Goal: Information Seeking & Learning: Learn about a topic

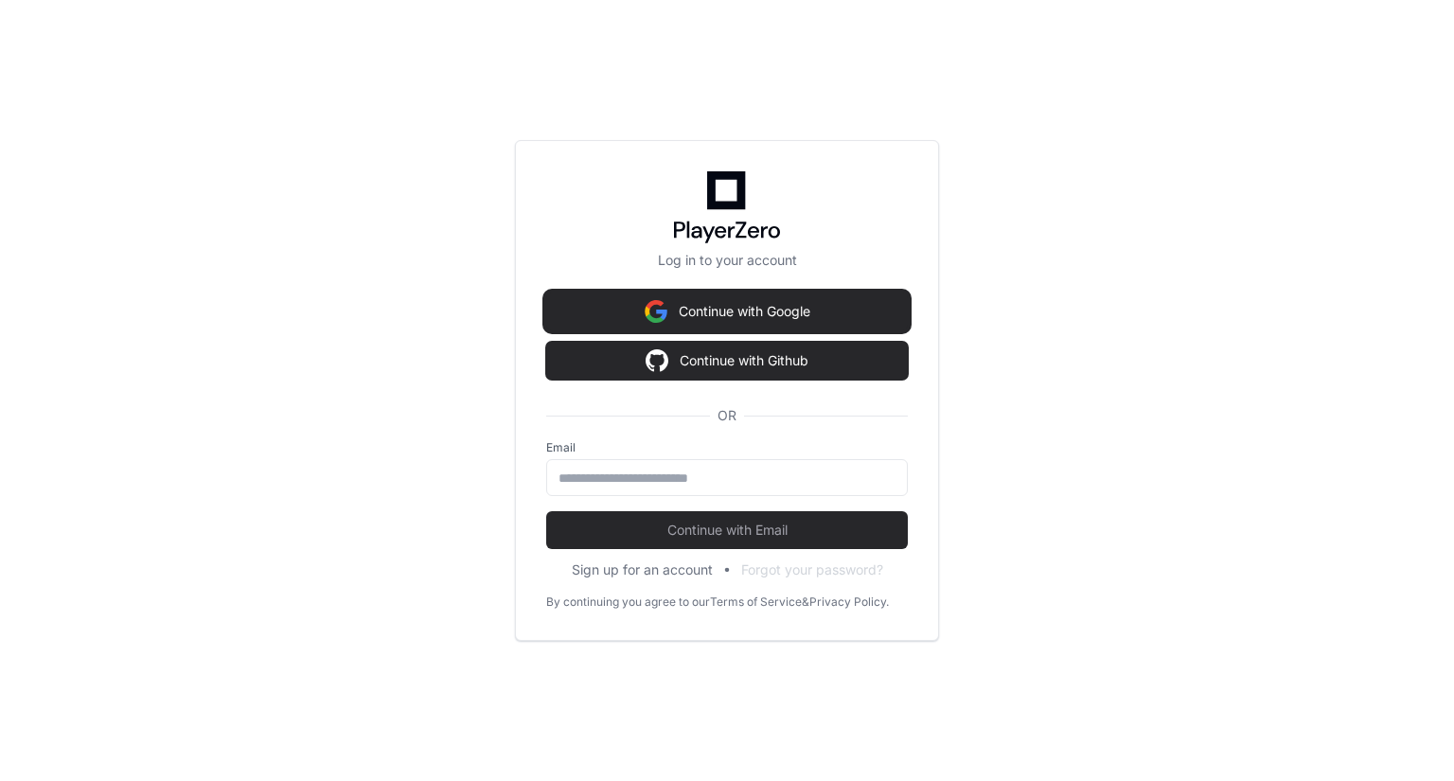
click at [798, 302] on button "Continue with Google" at bounding box center [727, 311] width 362 height 38
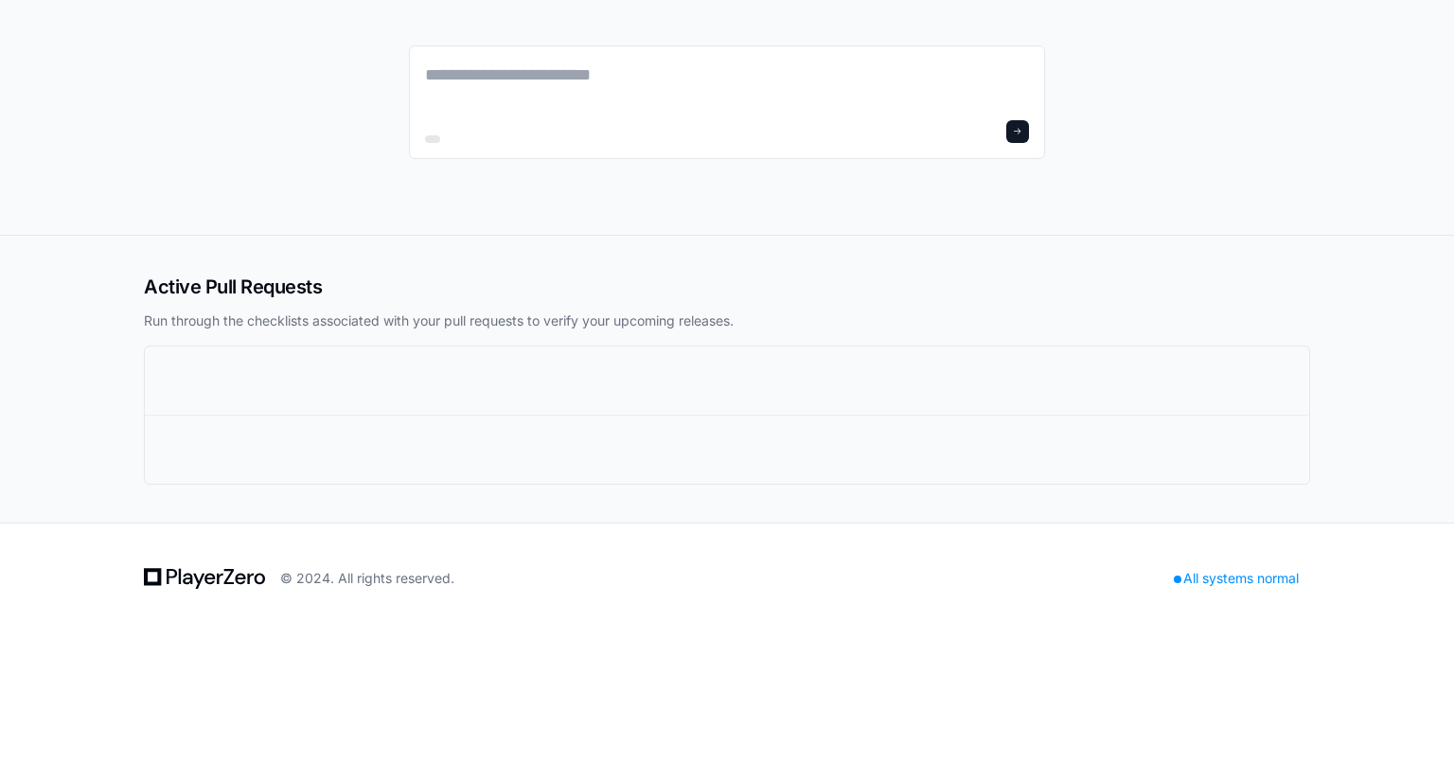
click at [226, 370] on div at bounding box center [713, 380] width 1085 height 30
click at [627, 114] on textarea at bounding box center [727, 88] width 604 height 53
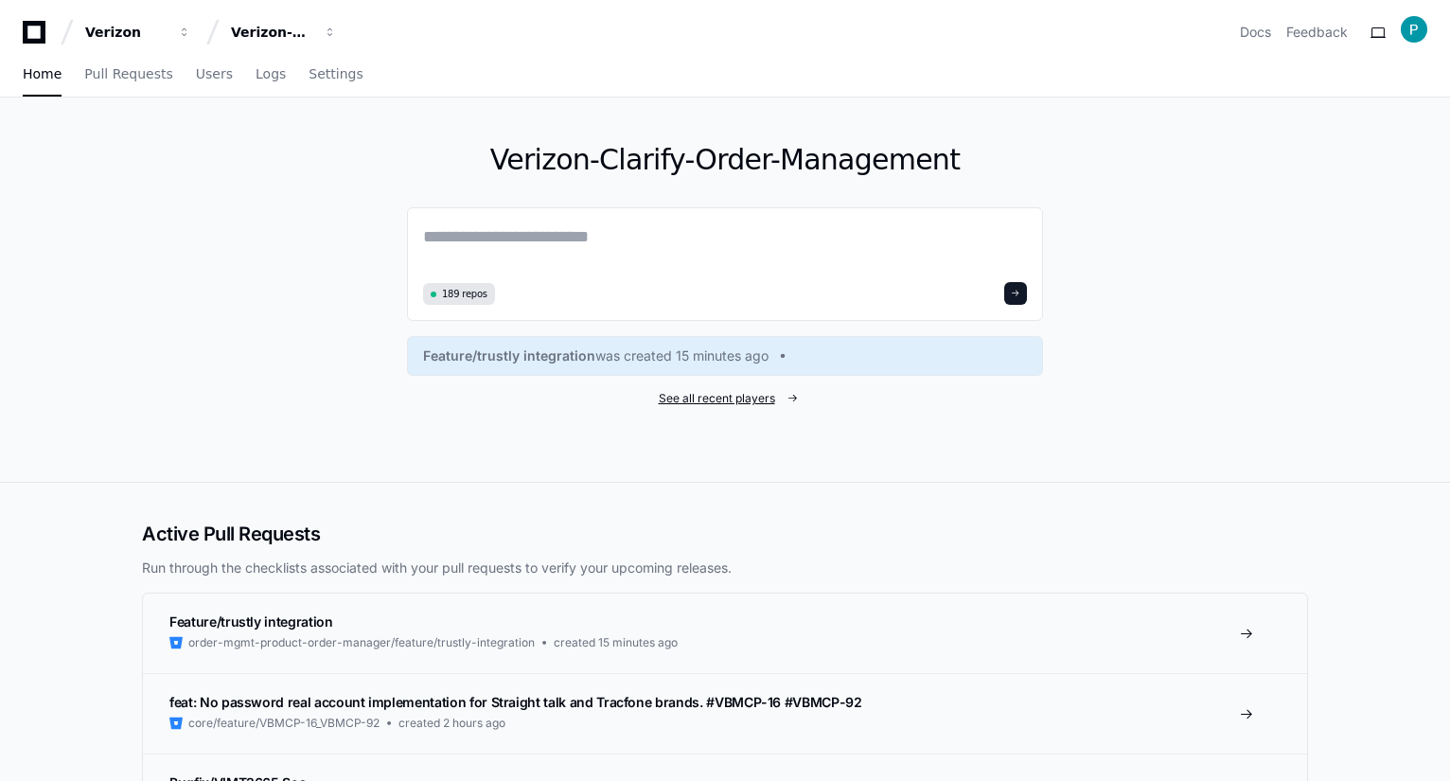
click at [727, 394] on span "See all recent players" at bounding box center [717, 398] width 116 height 15
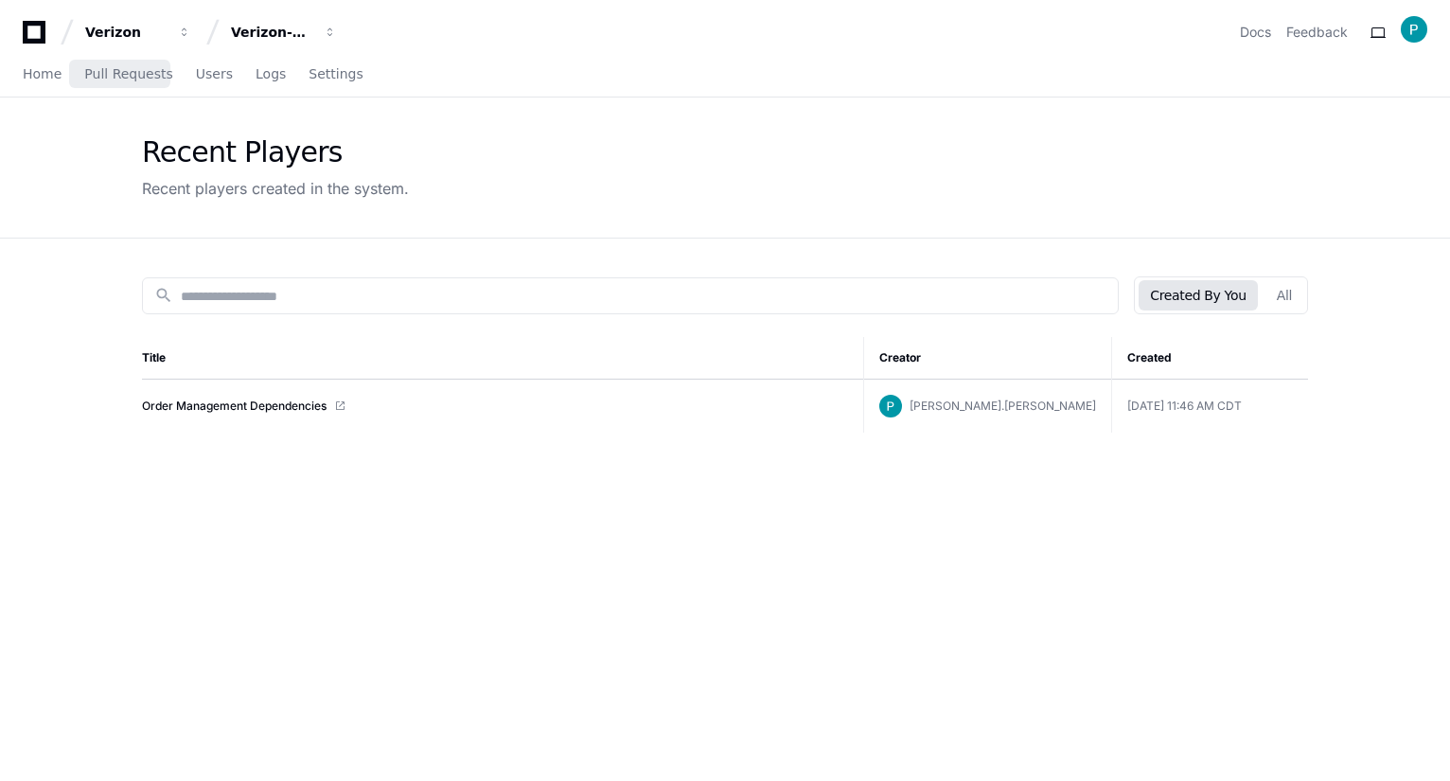
click at [166, 77] on div "Home Pull Requests Users Logs Settings" at bounding box center [193, 75] width 341 height 44
click at [203, 71] on span "Users" at bounding box center [214, 73] width 37 height 11
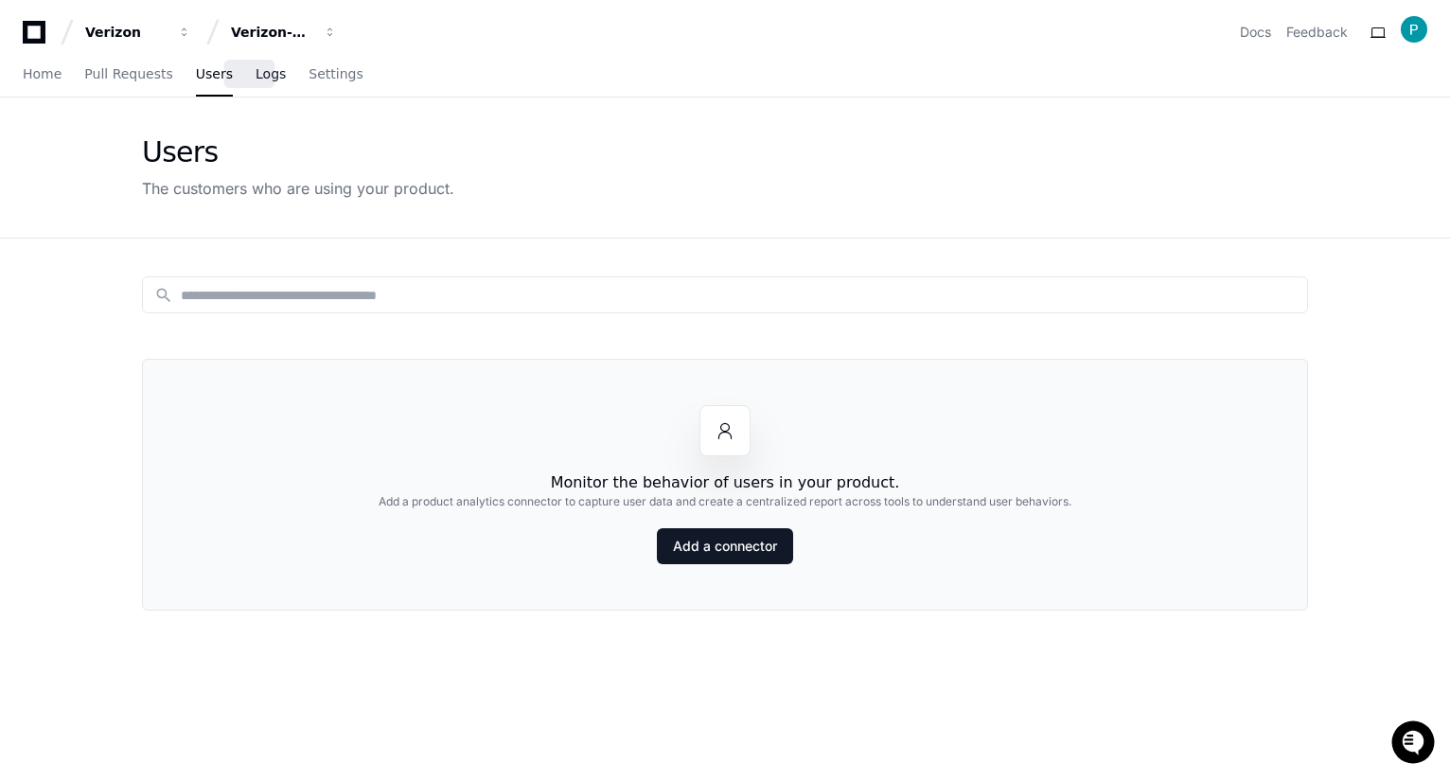
click at [256, 61] on link "Logs" at bounding box center [271, 75] width 30 height 44
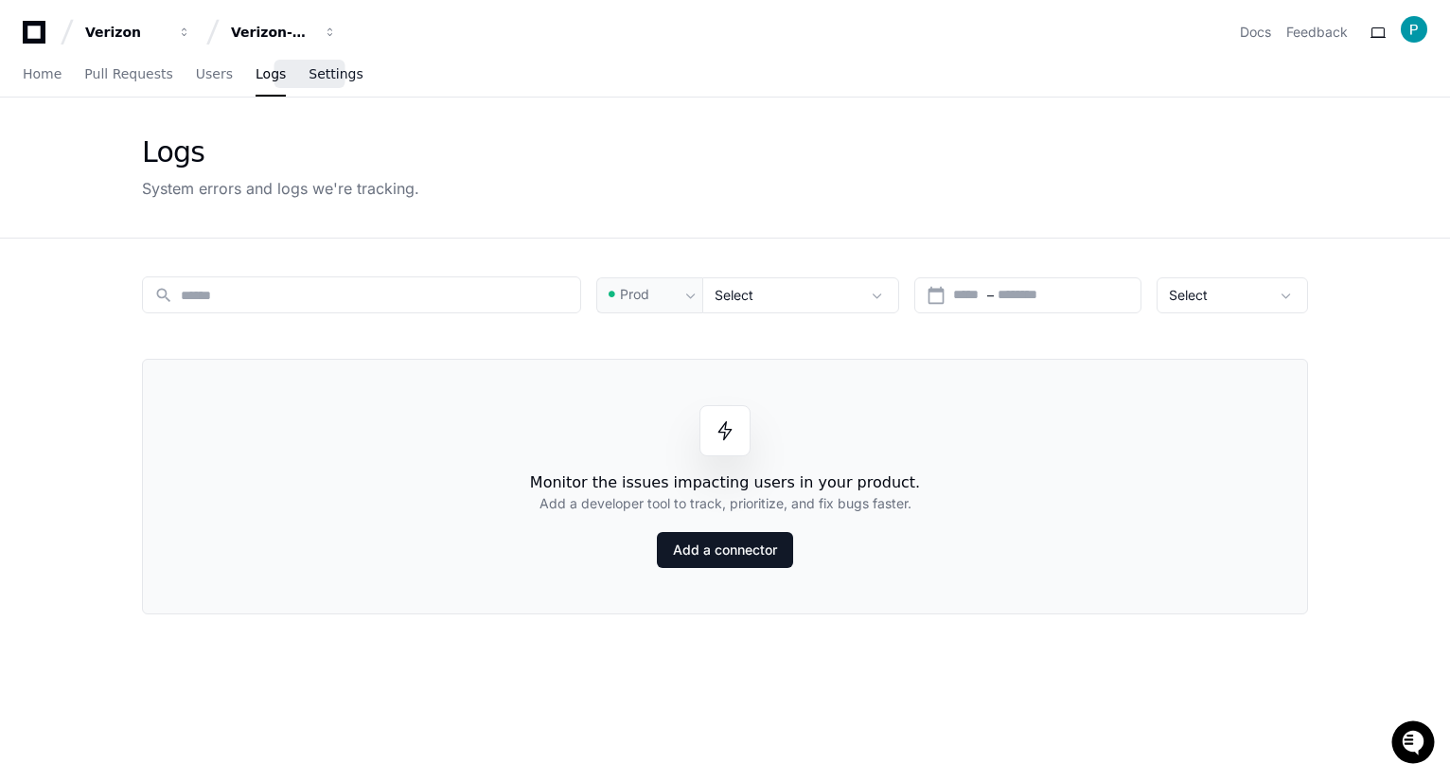
click at [330, 76] on span "Settings" at bounding box center [336, 73] width 54 height 11
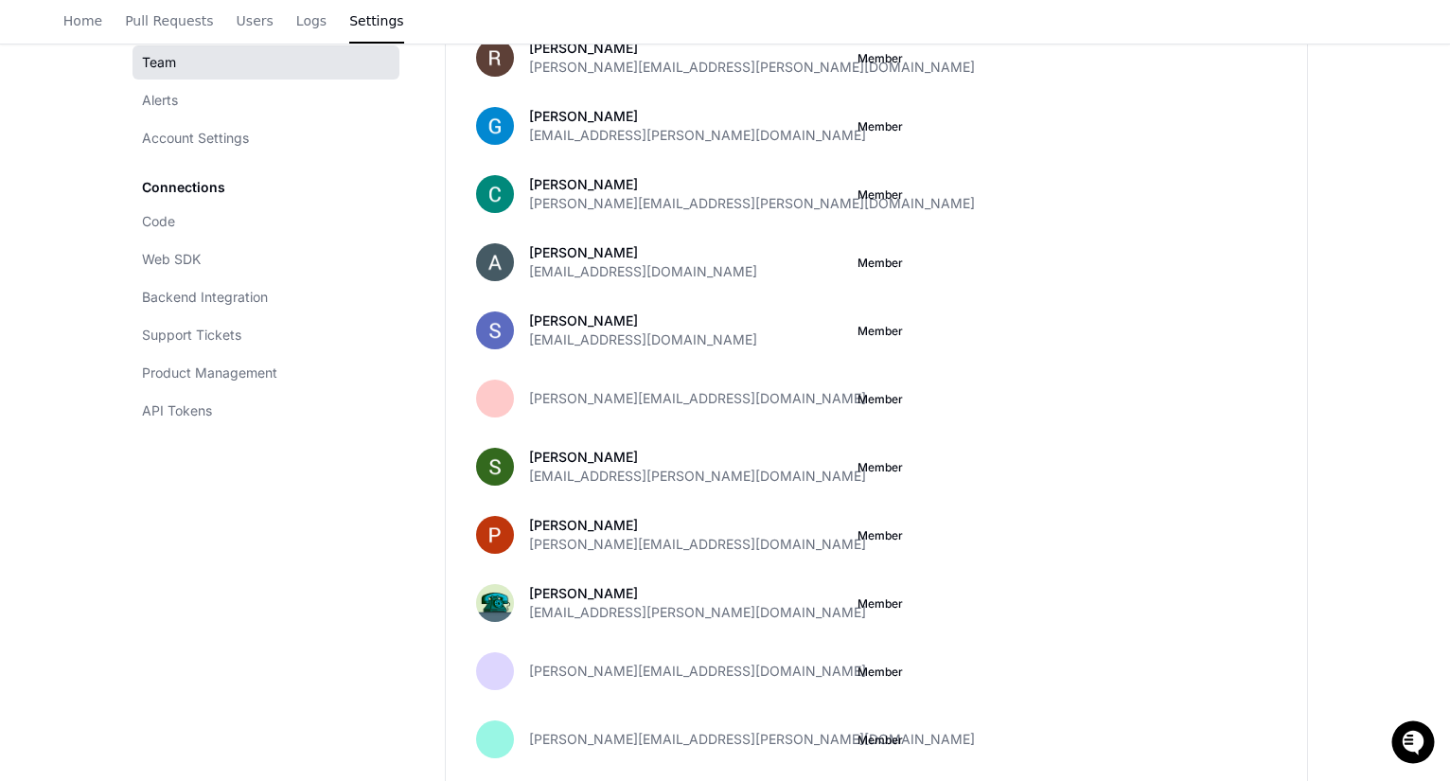
scroll to position [2976, 0]
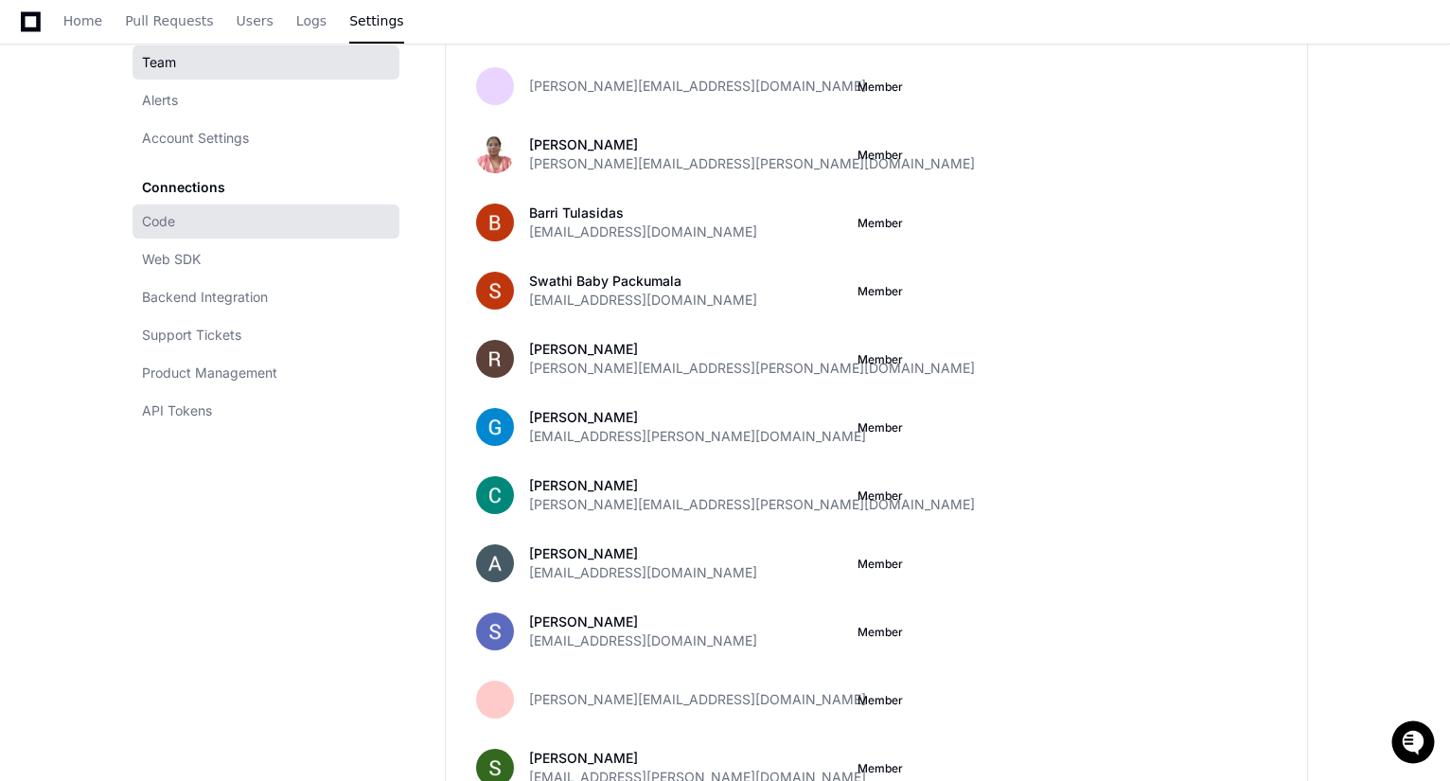
click at [178, 226] on link "Code" at bounding box center [266, 221] width 267 height 34
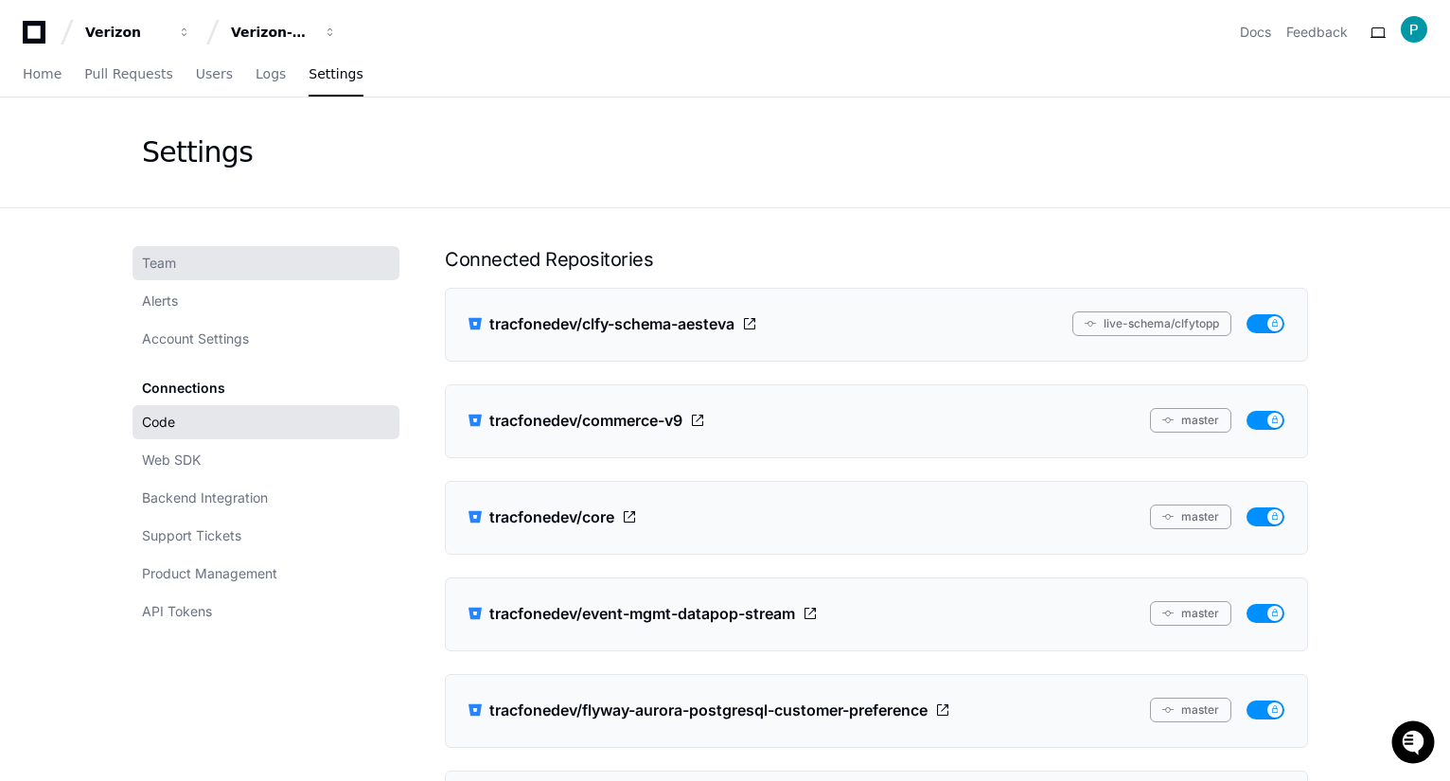
click at [207, 267] on link "Team" at bounding box center [266, 263] width 267 height 34
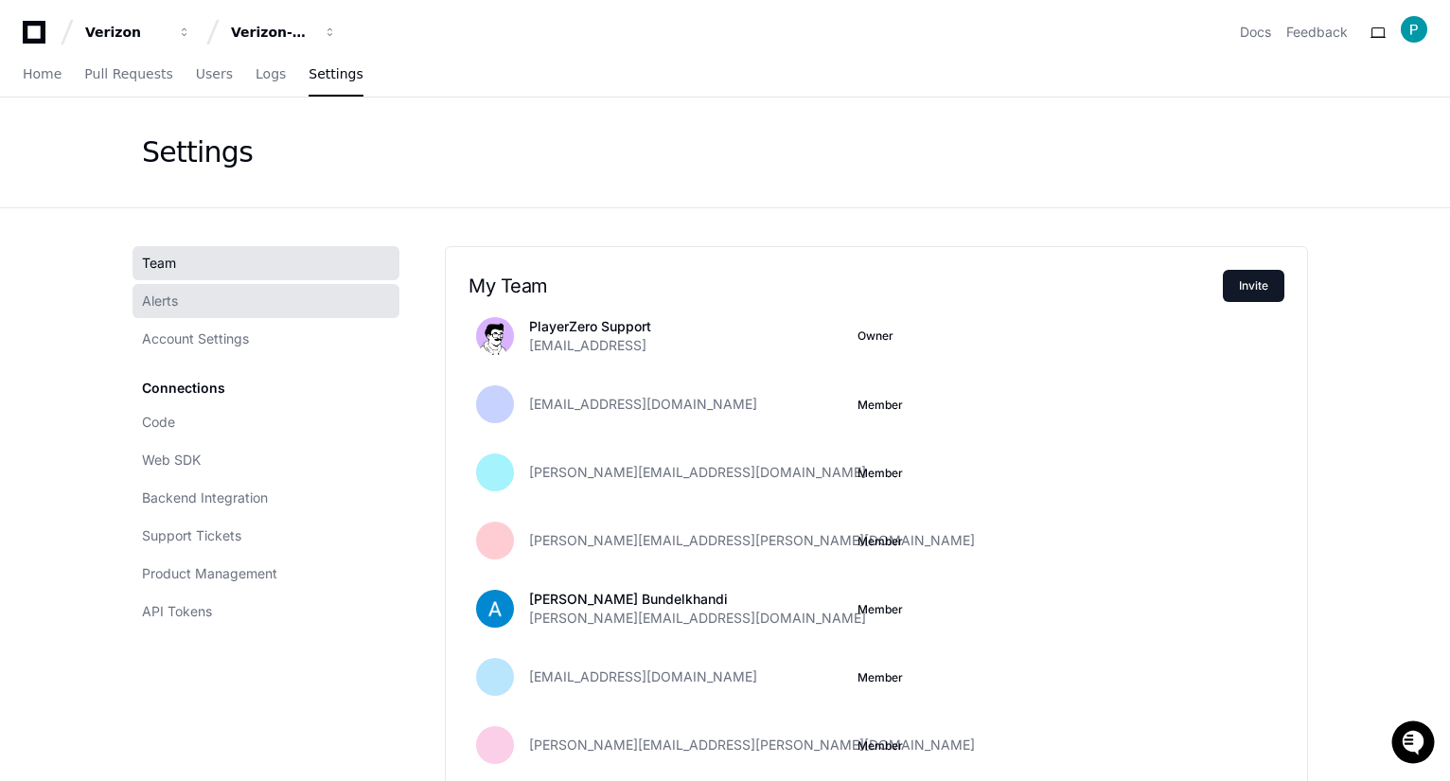
click at [205, 313] on link "Alerts" at bounding box center [266, 301] width 267 height 34
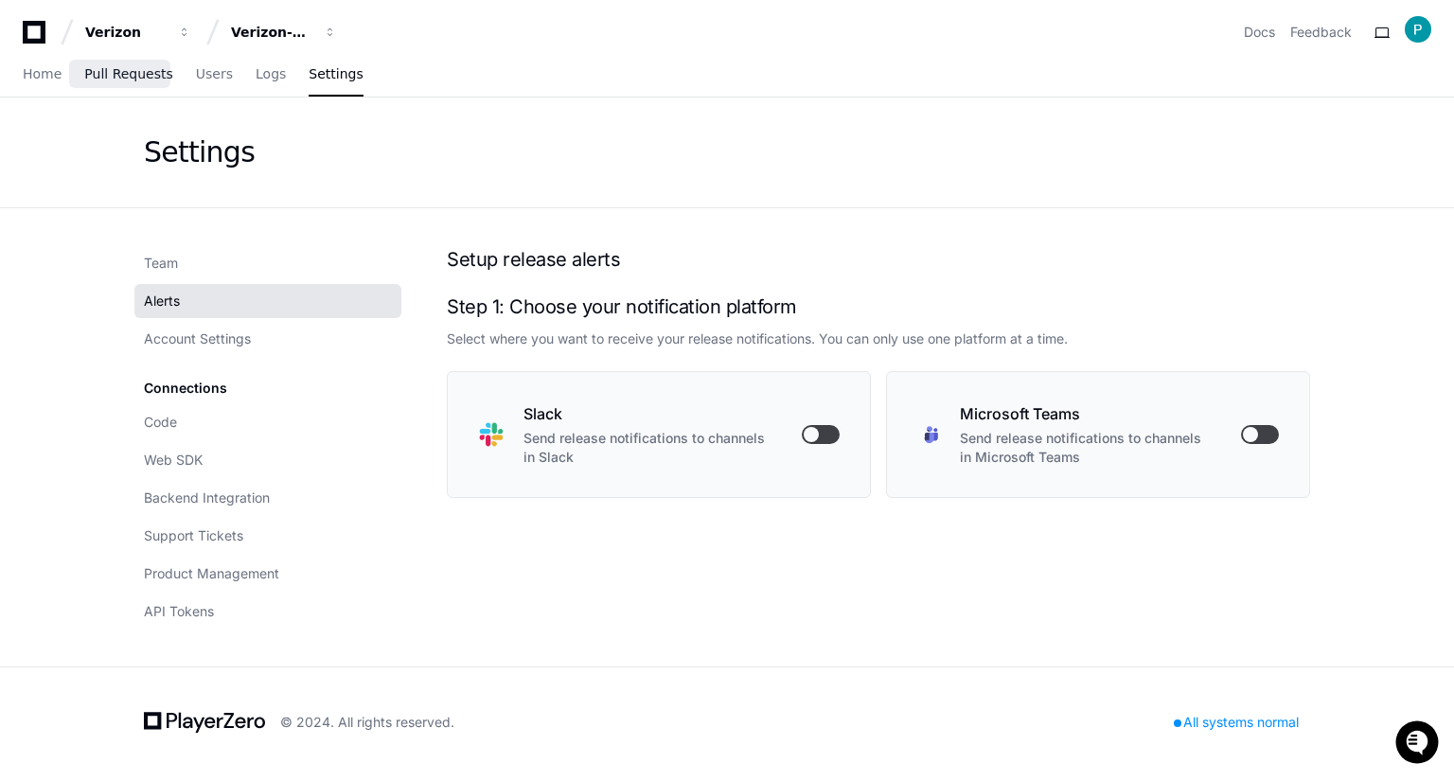
click at [133, 70] on span "Pull Requests" at bounding box center [128, 73] width 88 height 11
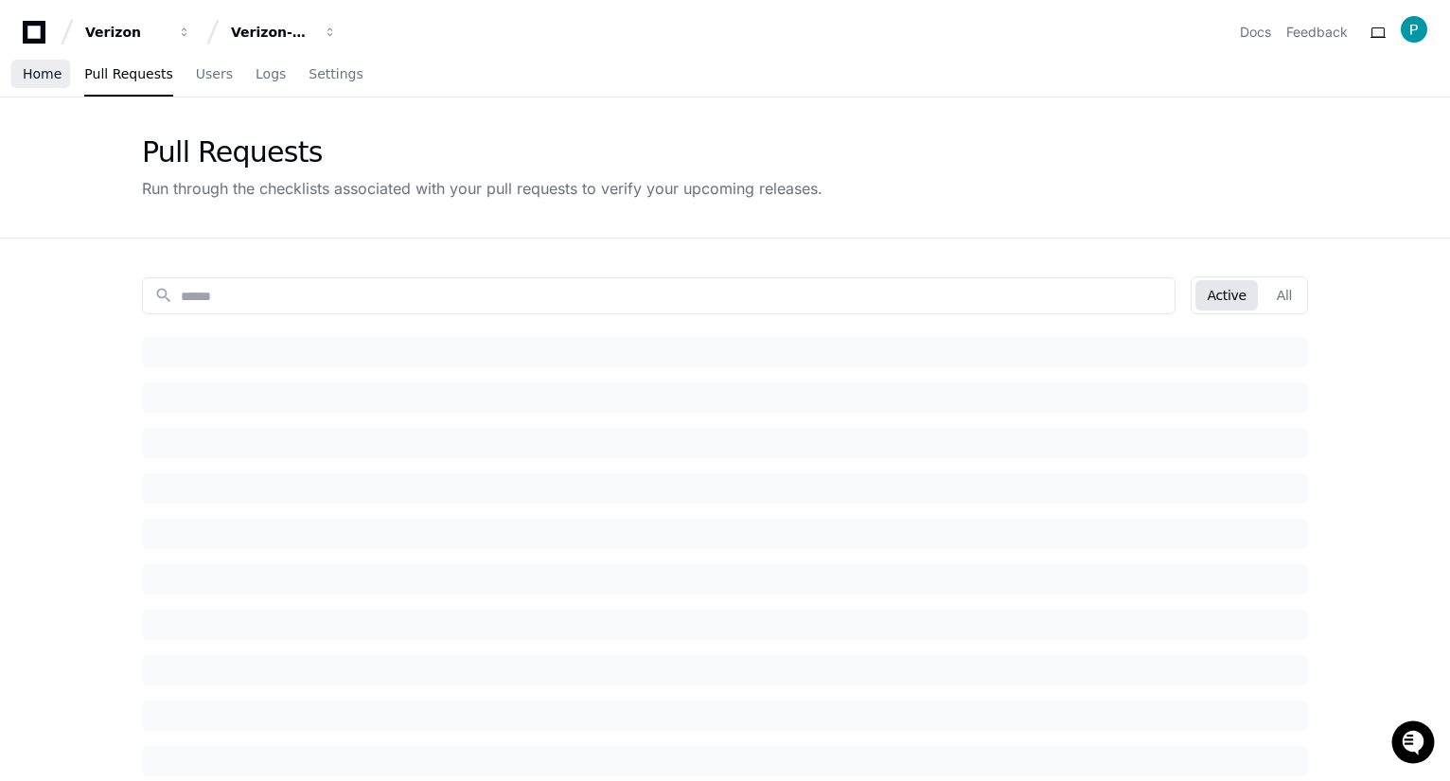
click at [52, 70] on span "Home" at bounding box center [42, 73] width 39 height 11
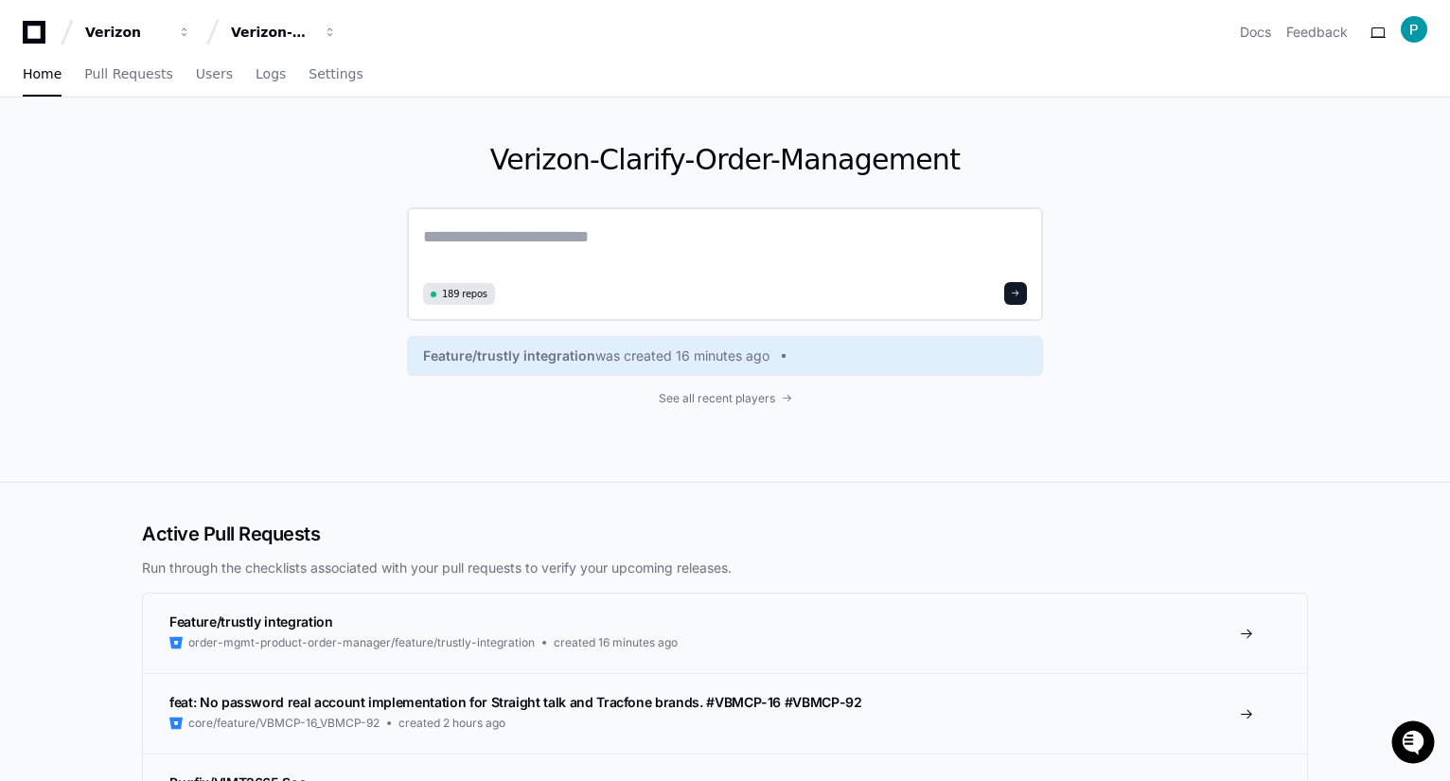
click at [570, 266] on textarea at bounding box center [725, 249] width 604 height 53
click at [530, 239] on textarea at bounding box center [725, 249] width 604 height 53
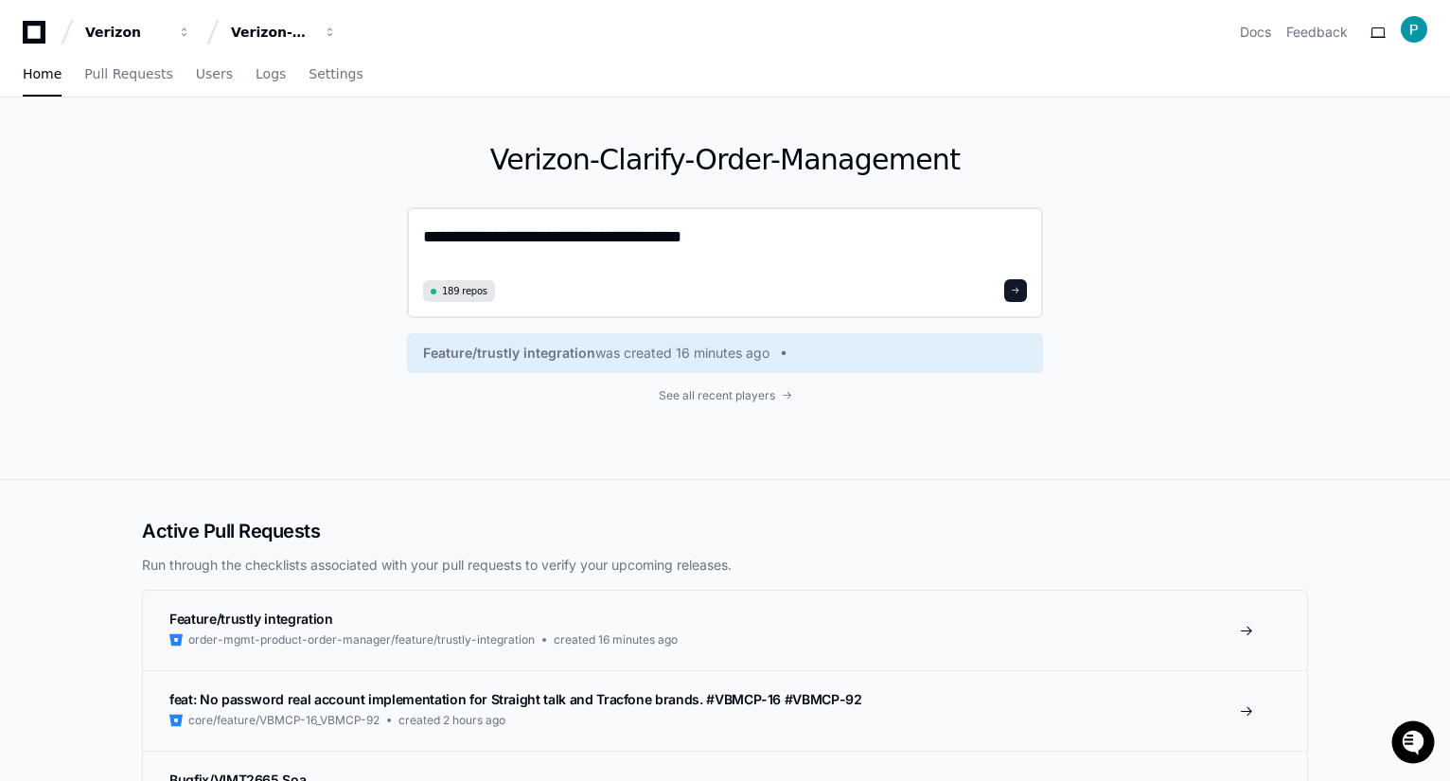
paste textarea "**********"
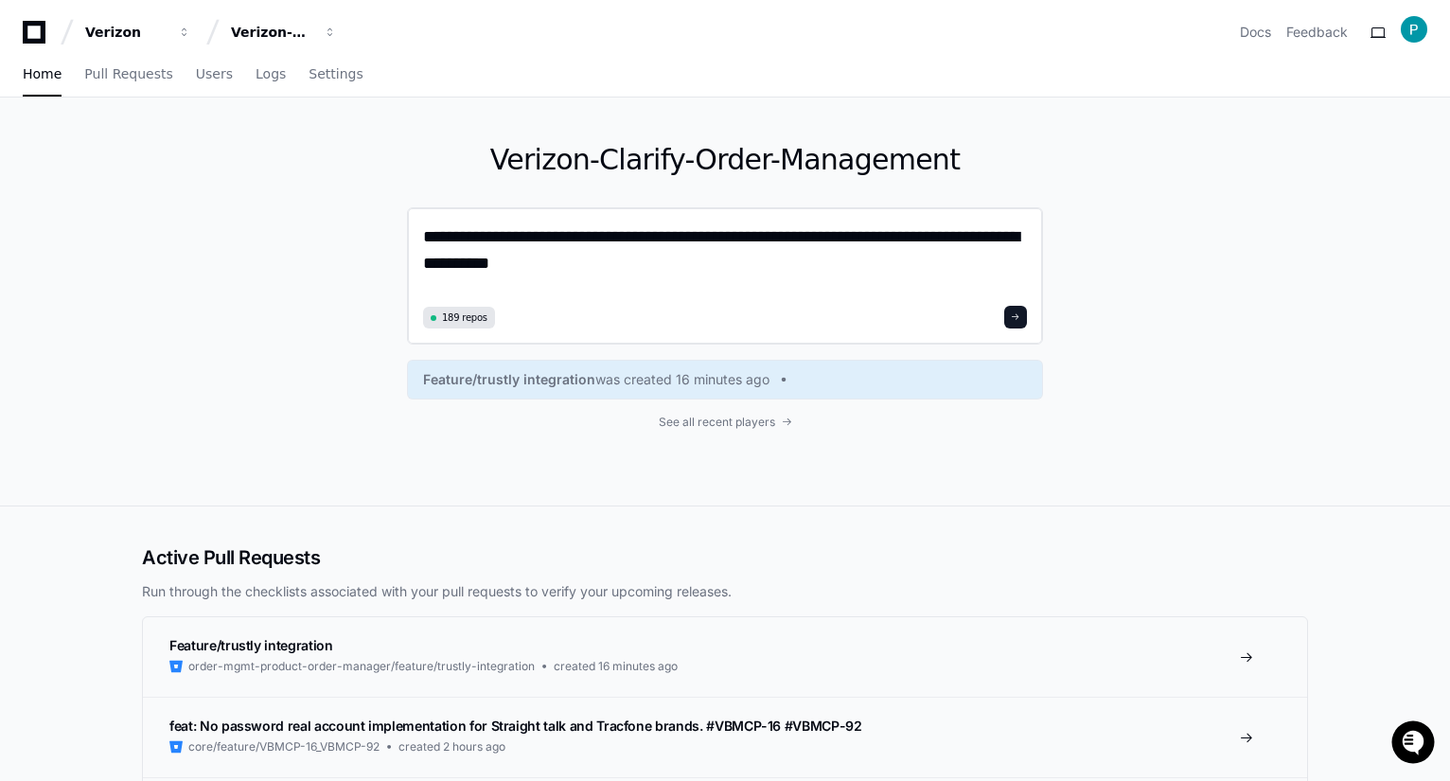
type textarea "**********"
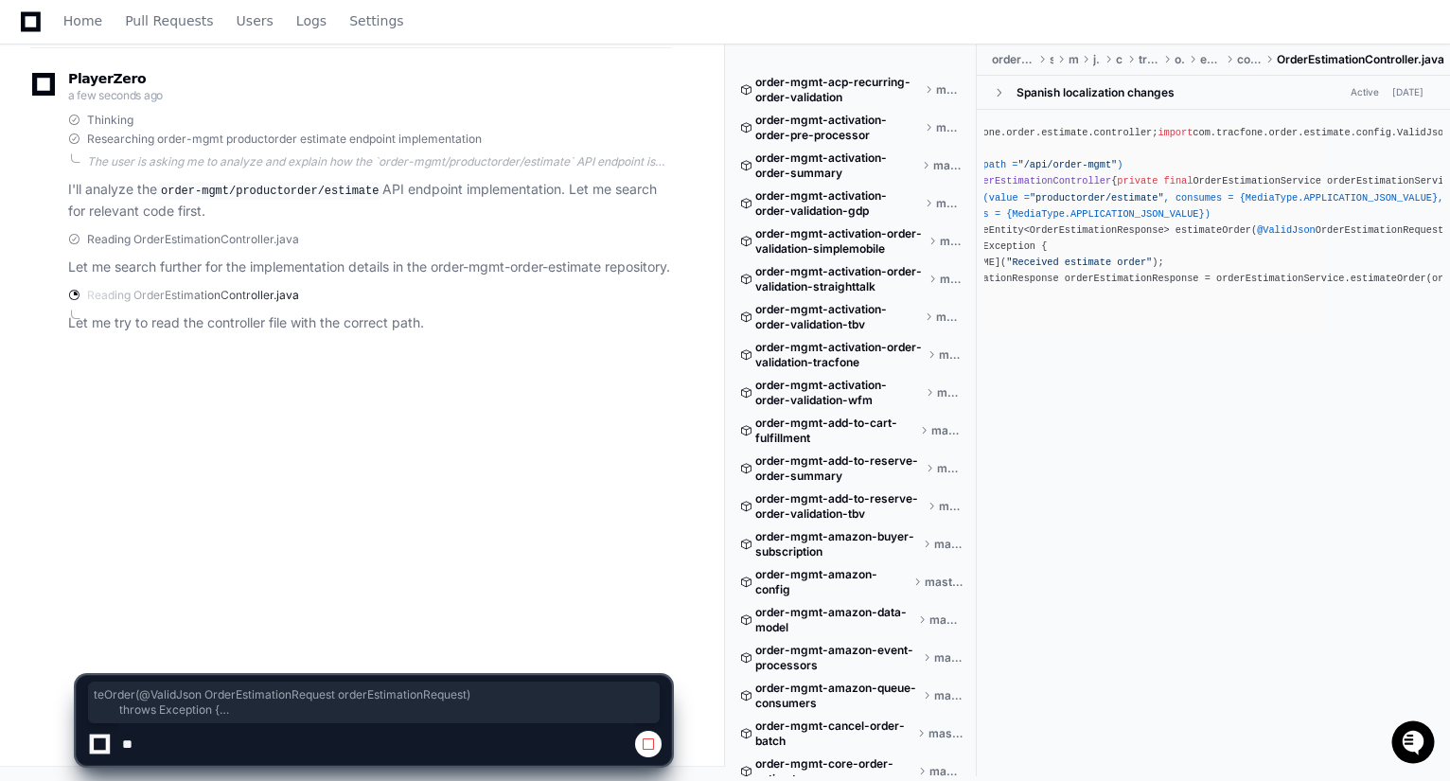
scroll to position [0, 199]
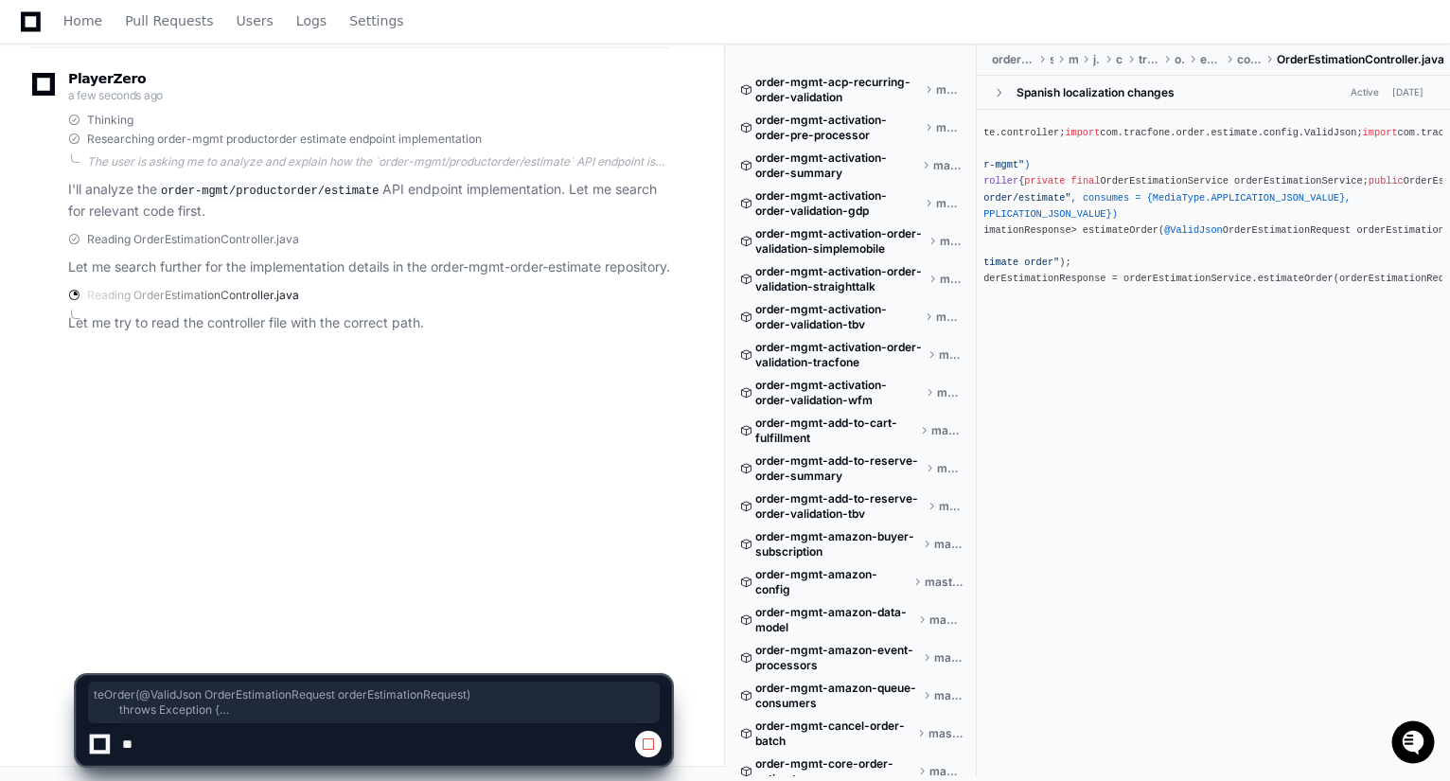
drag, startPoint x: 1300, startPoint y: 571, endPoint x: 1453, endPoint y: 571, distance: 152.4
click at [1450, 571] on html "Verizon Verizon-Clarify-Order-Management Docs Feedback Home Pull Requests Users…" at bounding box center [725, 237] width 1450 height 1088
click at [1232, 336] on div "package com.tracfone.order.estimate.controller; import com.tracfone.order.estim…" at bounding box center [1014, 230] width 435 height 211
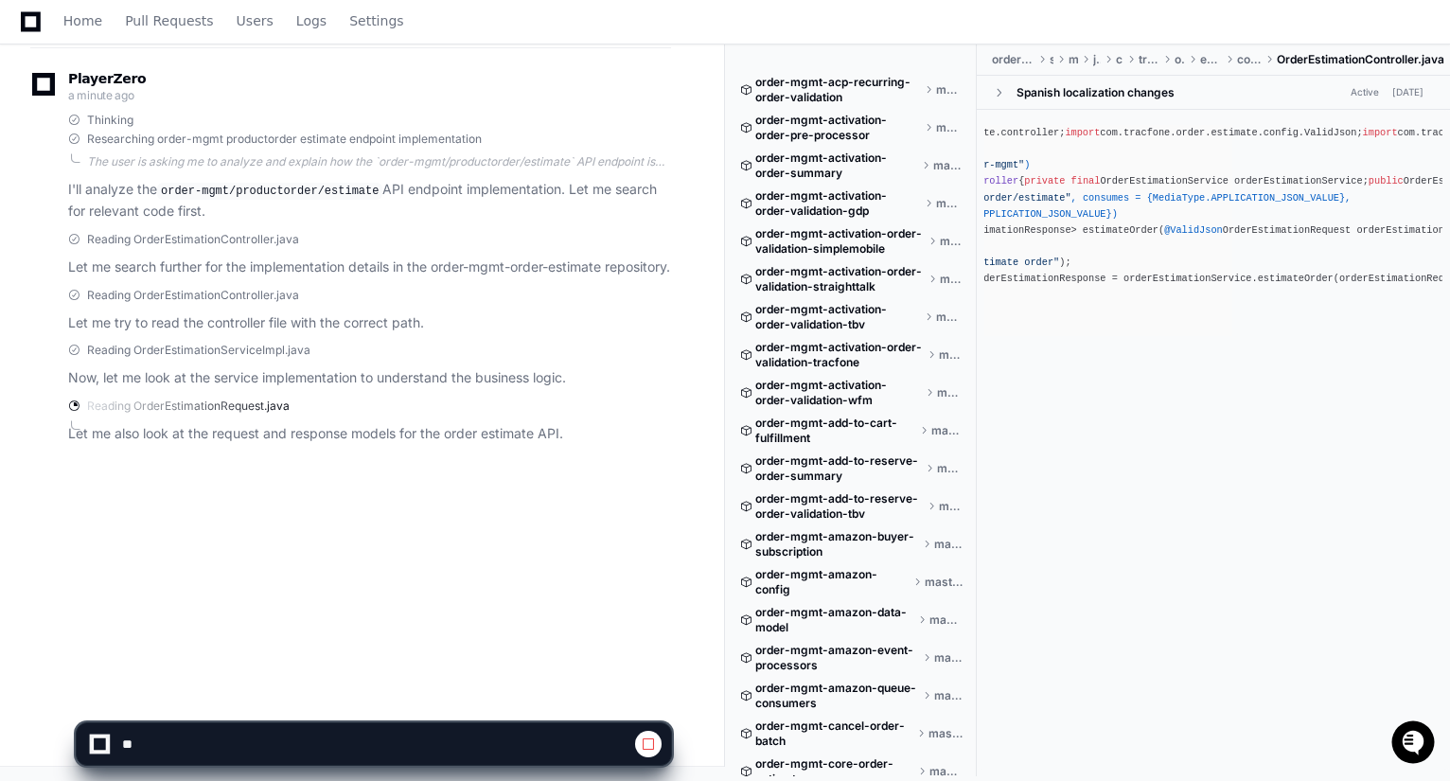
click at [998, 87] on span at bounding box center [998, 92] width 13 height 13
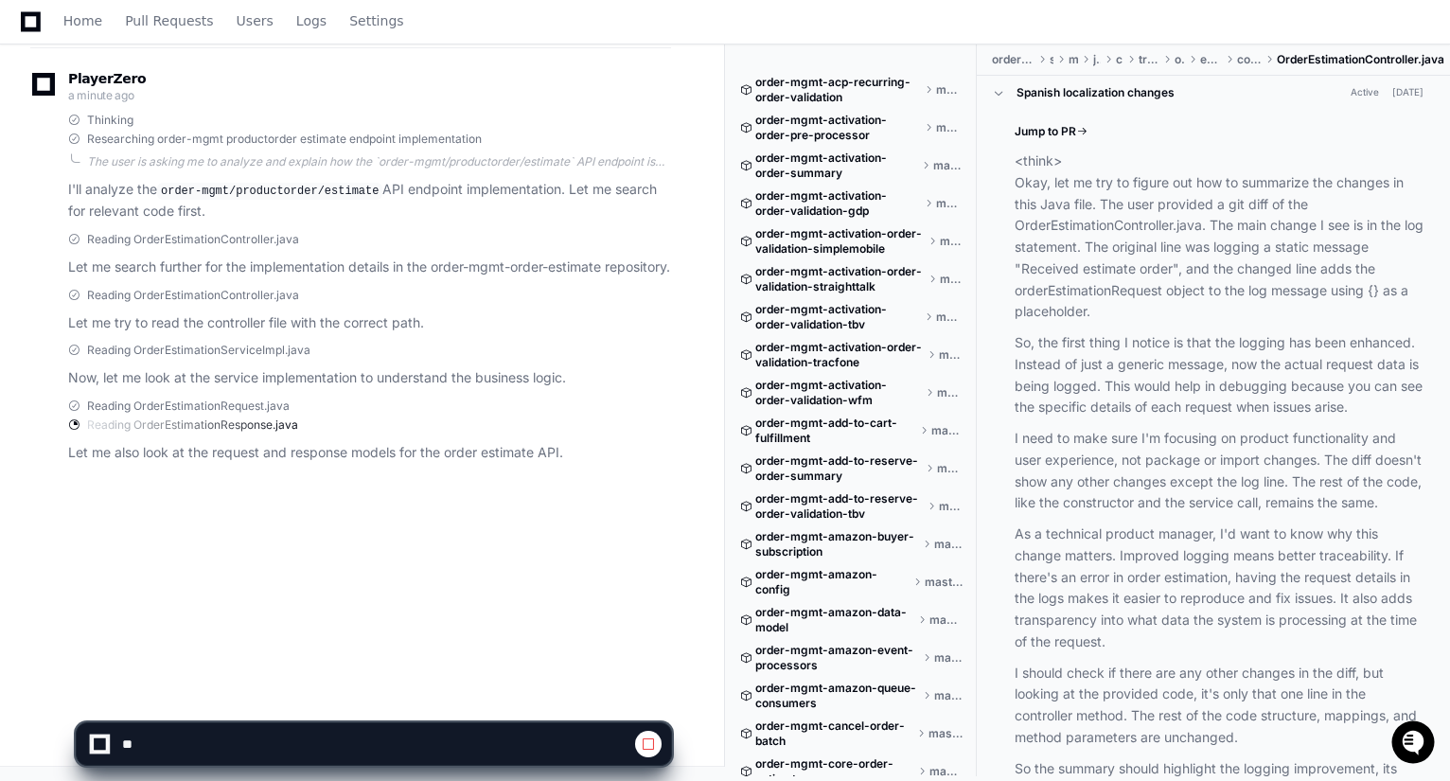
click at [998, 87] on span at bounding box center [998, 92] width 13 height 13
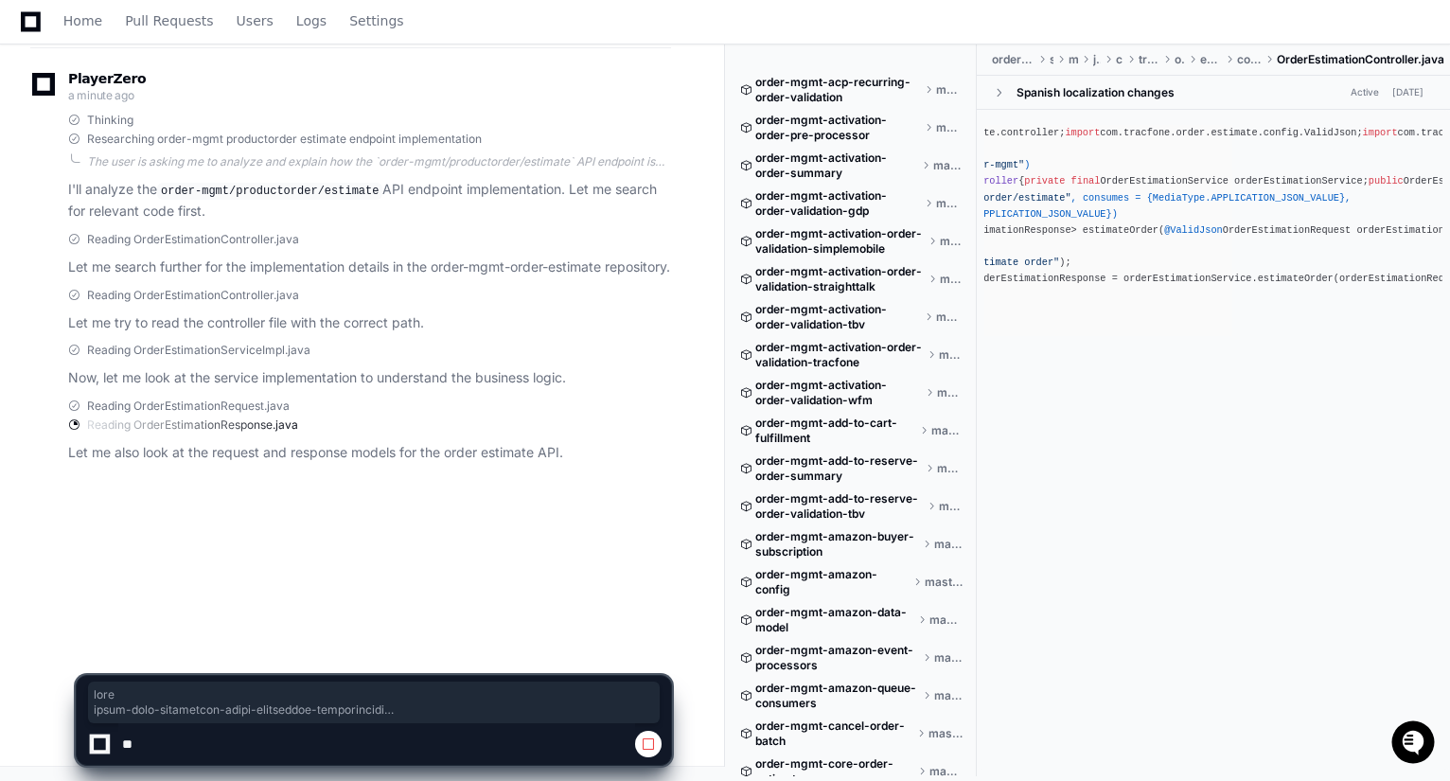
scroll to position [0, 0]
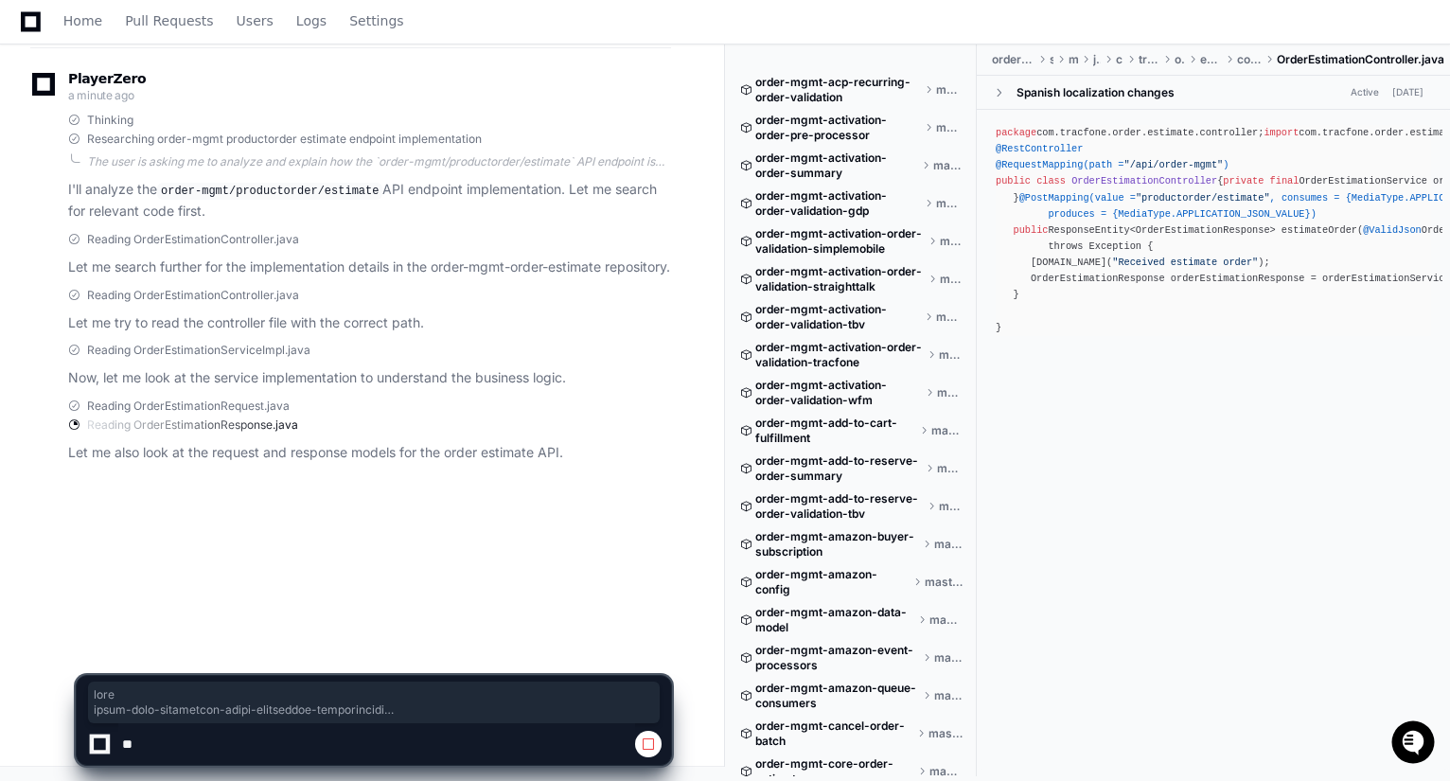
drag, startPoint x: 1073, startPoint y: 252, endPoint x: 882, endPoint y: 232, distance: 192.2
click at [885, 234] on div "order-mgmt-acp-recurring-order-validation master order-mgmt-activation-order-pr…" at bounding box center [1095, 412] width 710 height 737
click at [1194, 226] on div "package com.tracfone.order.estimate.controller; import com.tracfone.order.estim…" at bounding box center [1213, 230] width 435 height 211
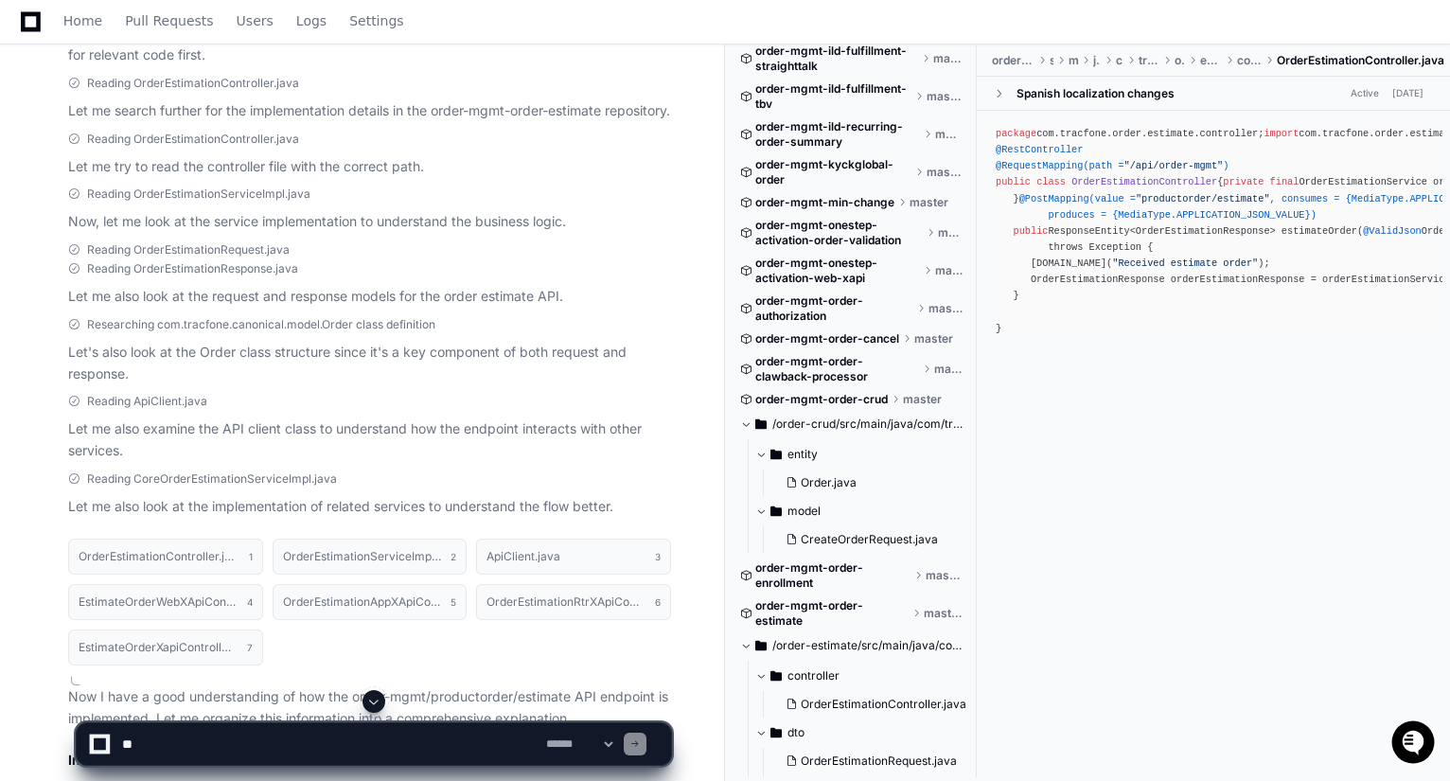
scroll to position [663, 0]
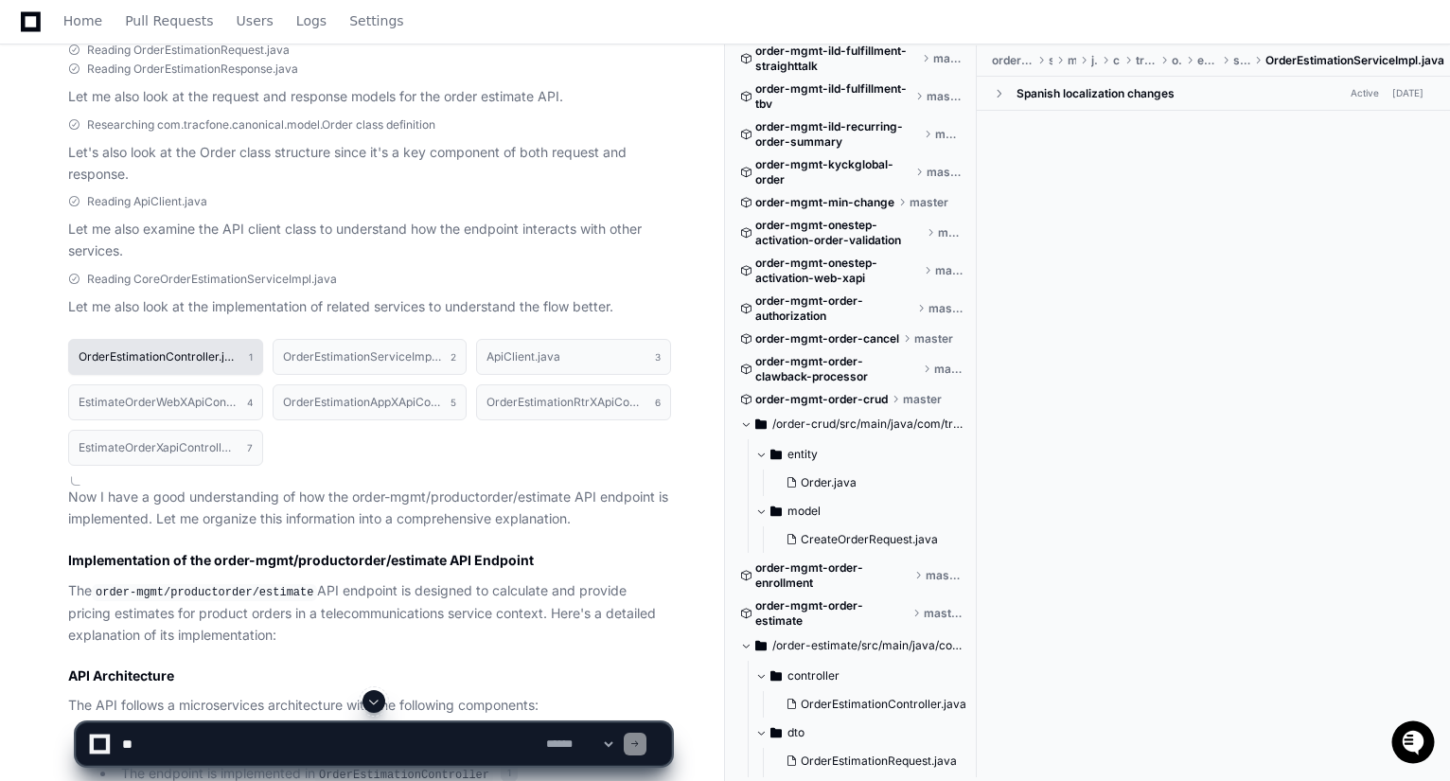
click at [181, 363] on h1 "OrderEstimationController.java" at bounding box center [159, 356] width 161 height 11
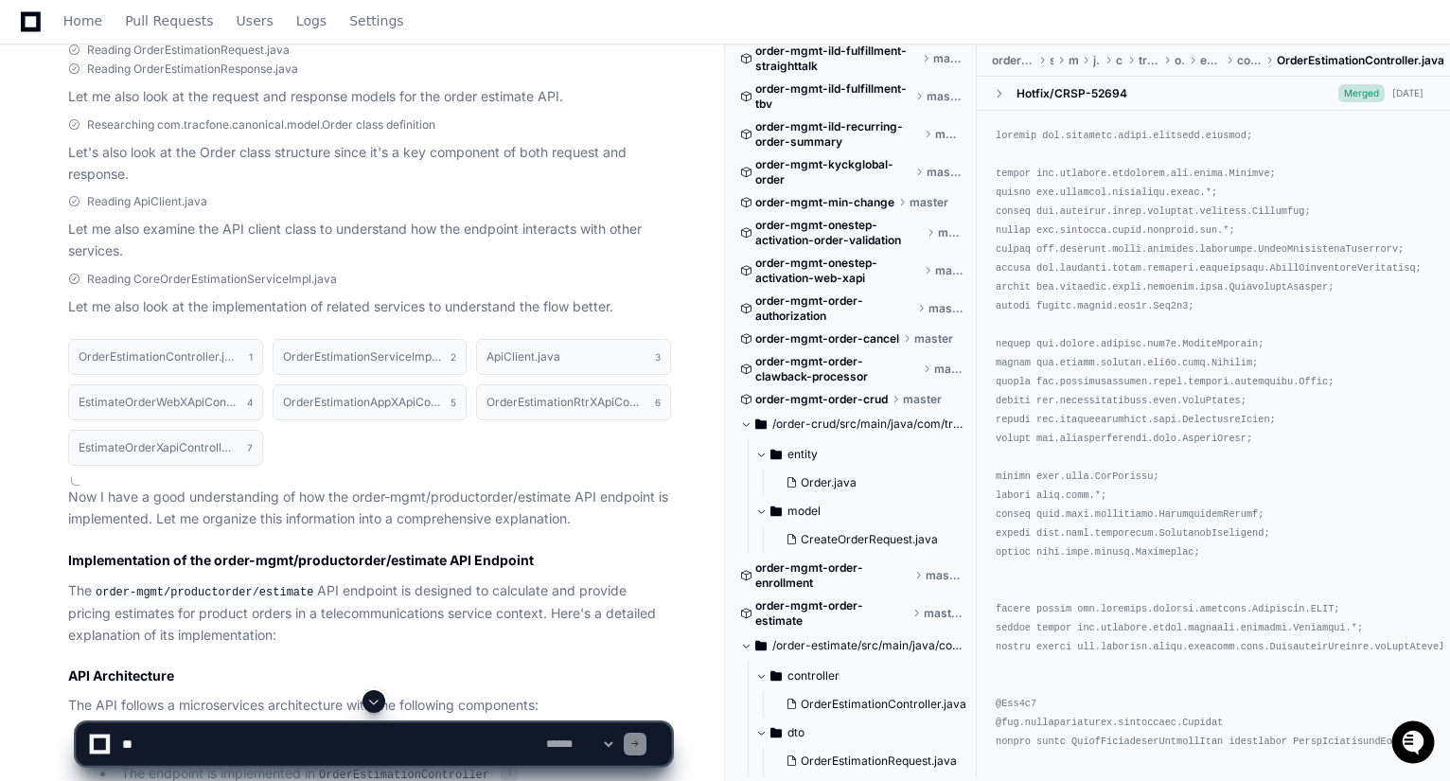
click at [1003, 60] on span "order-estimate" at bounding box center [1013, 60] width 43 height 15
click at [1233, 58] on span at bounding box center [1229, 60] width 15 height 11
click at [1248, 54] on span "controller" at bounding box center [1249, 60] width 25 height 15
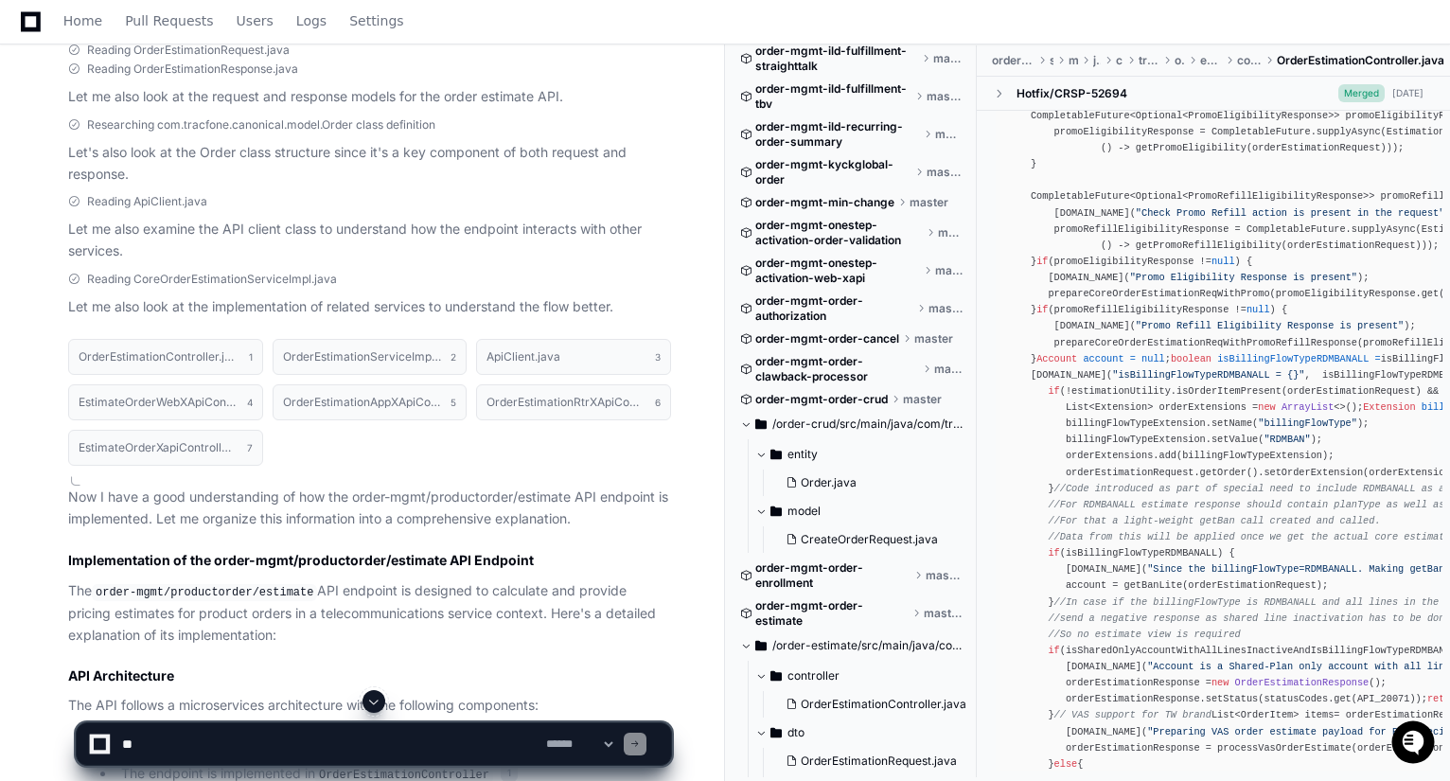
scroll to position [757, 0]
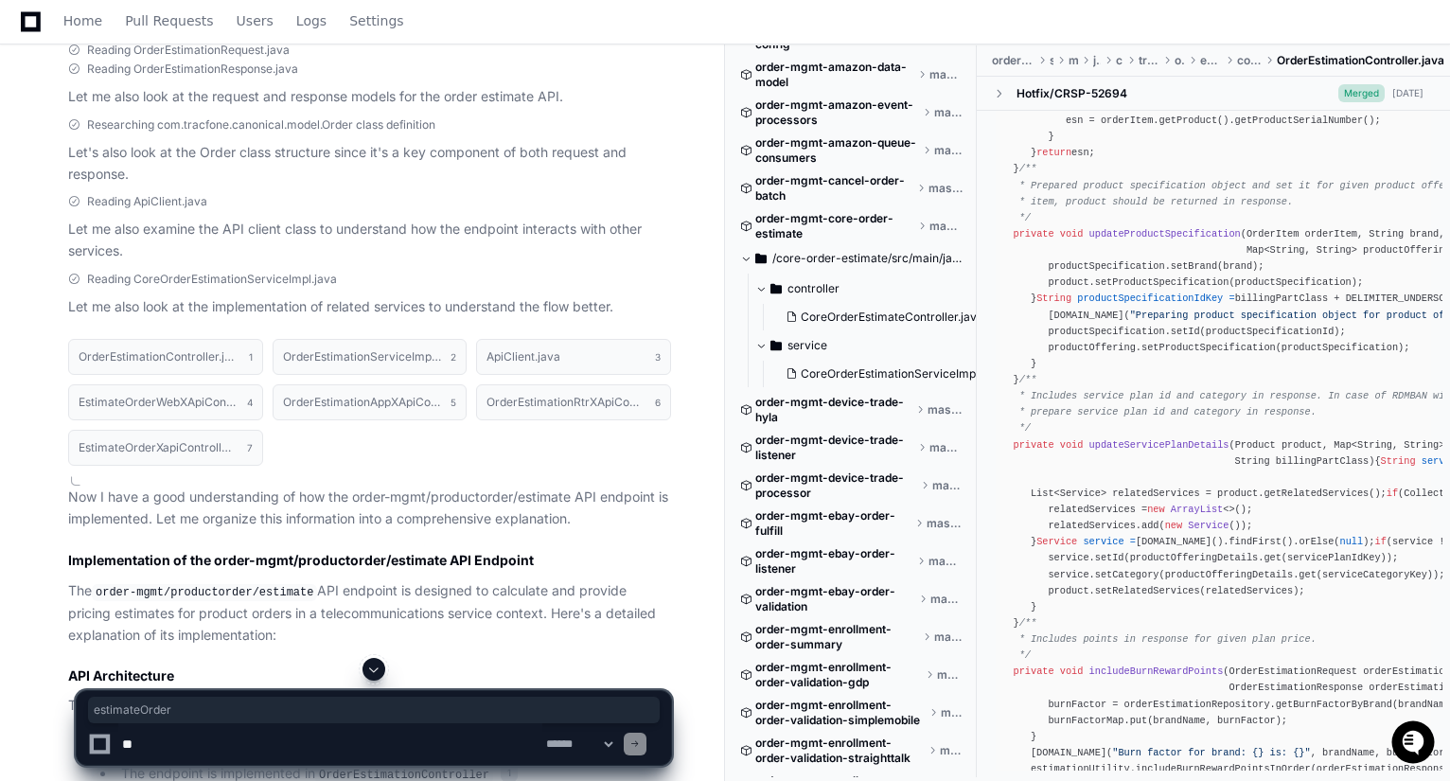
scroll to position [568, 0]
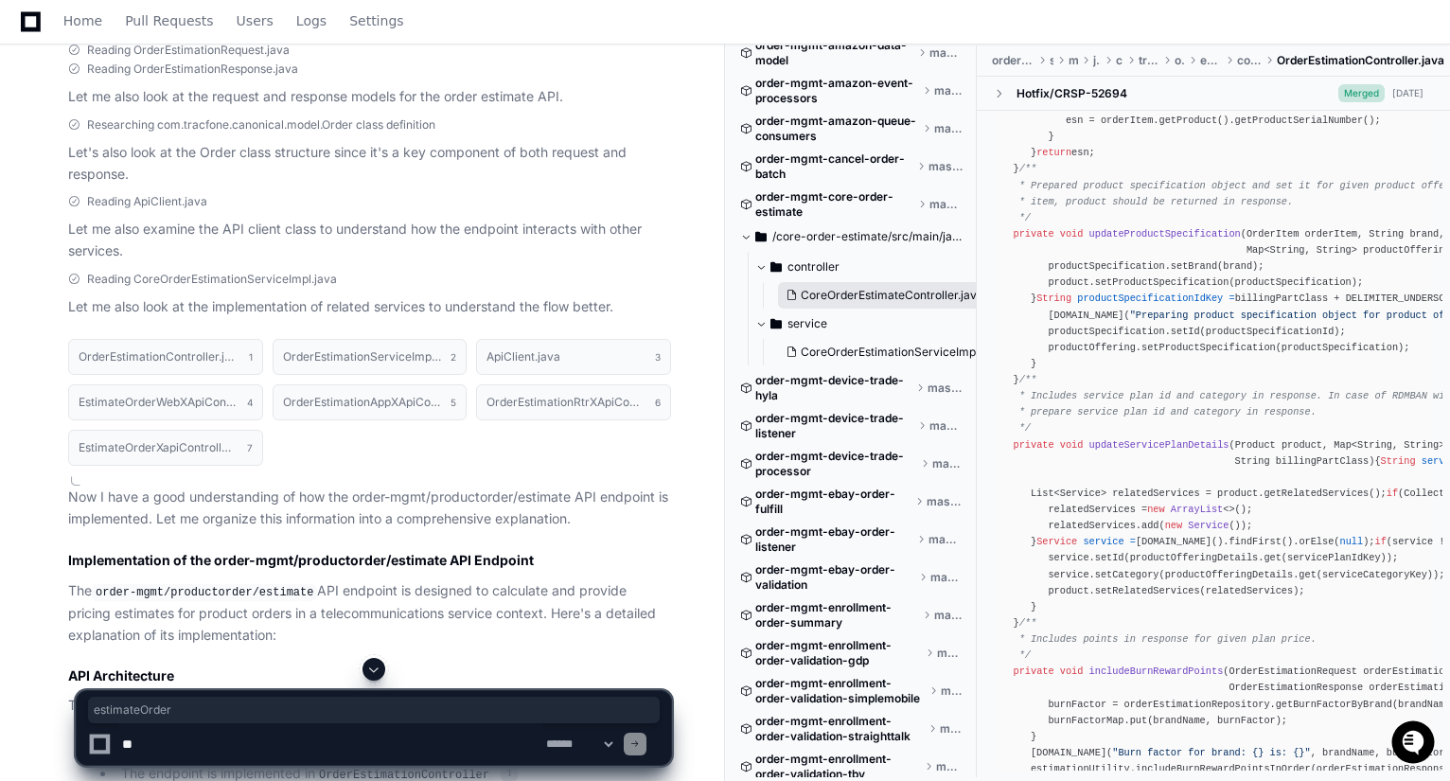
click at [825, 298] on span "CoreOrderEstimateController.java" at bounding box center [892, 295] width 183 height 15
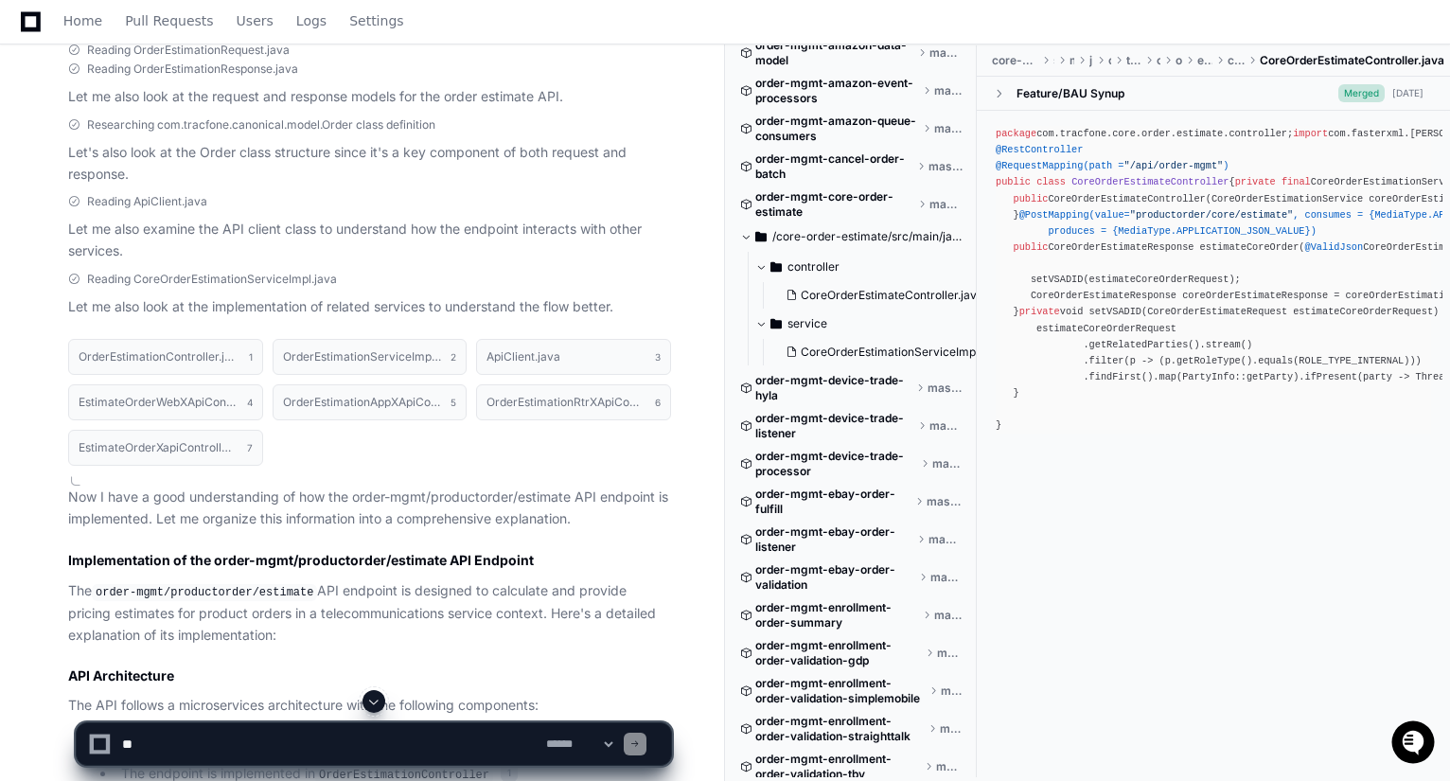
click at [1148, 171] on span ""/api/order-mgmt"" at bounding box center [1173, 165] width 99 height 11
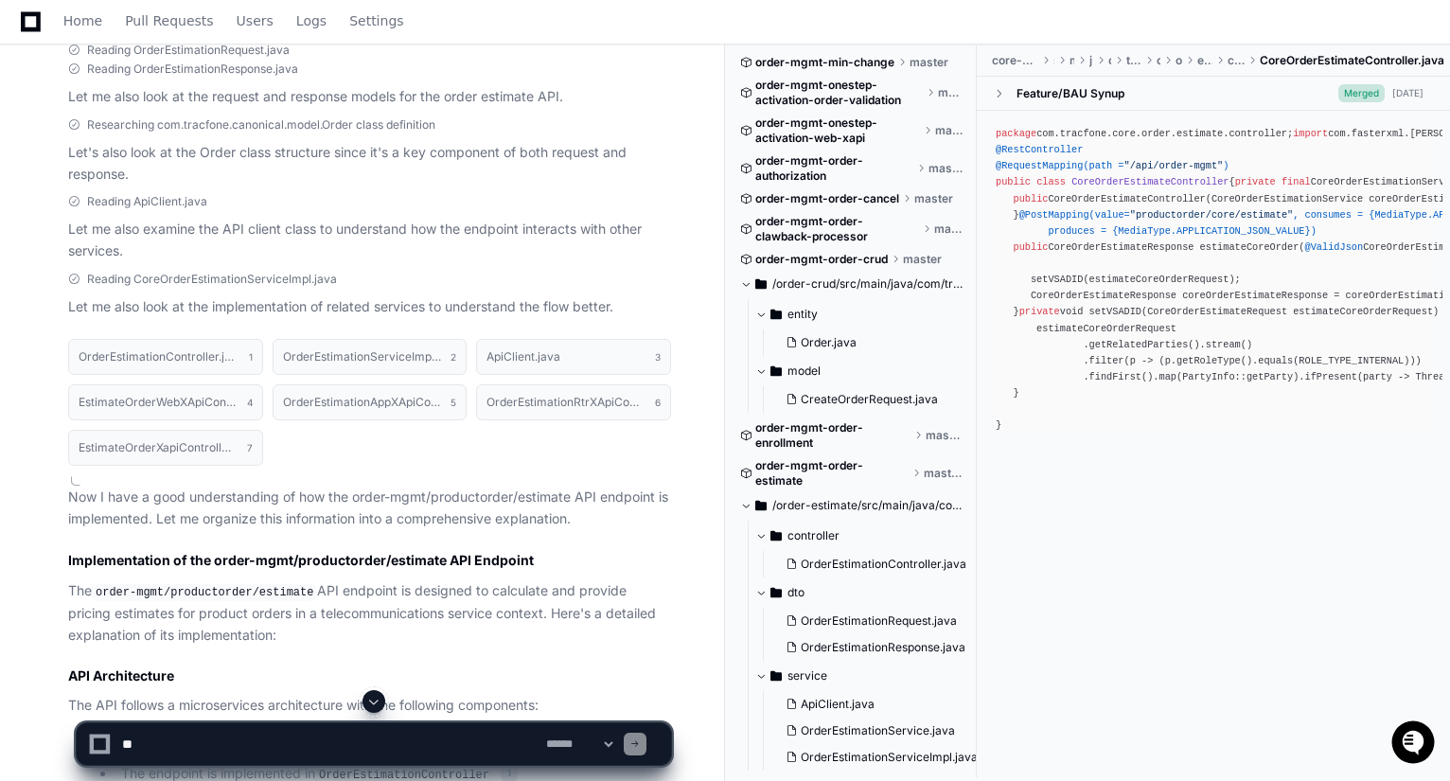
scroll to position [1798, 0]
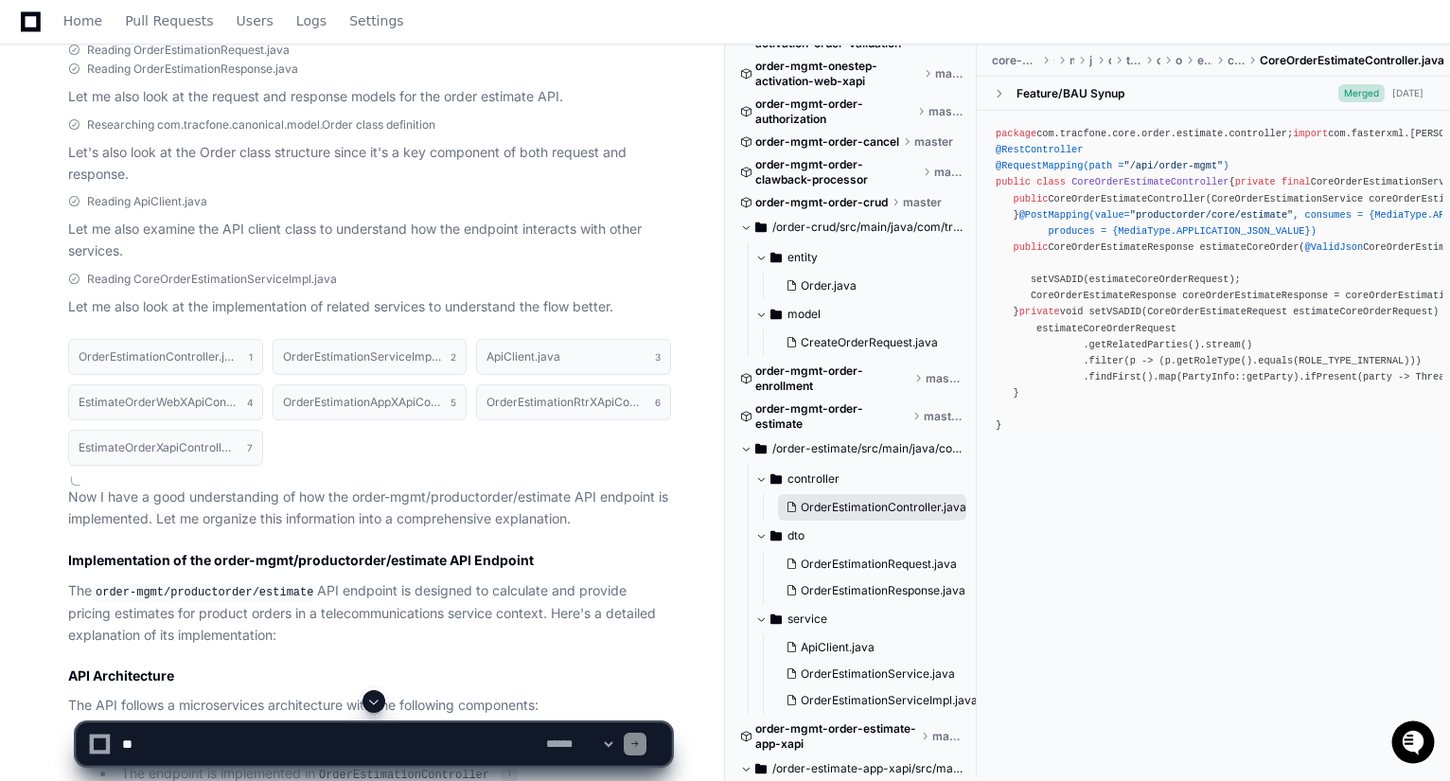
click at [858, 510] on span "OrderEstimationController.java" at bounding box center [884, 507] width 166 height 15
